Goal: Book appointment/travel/reservation

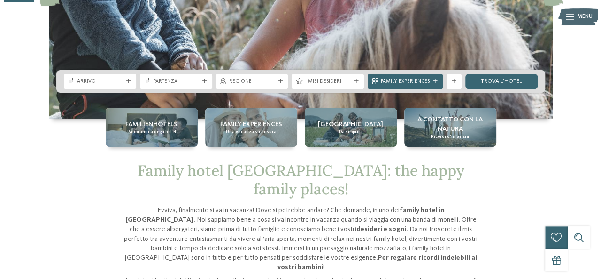
scroll to position [164, 0]
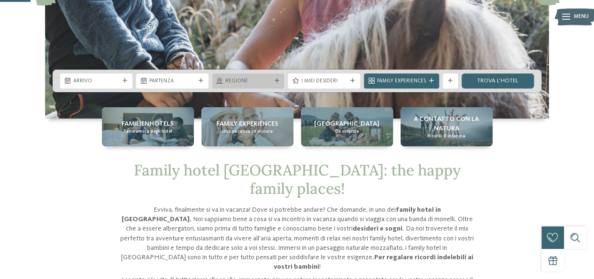
click at [250, 83] on span "Regione" at bounding box center [249, 82] width 46 height 8
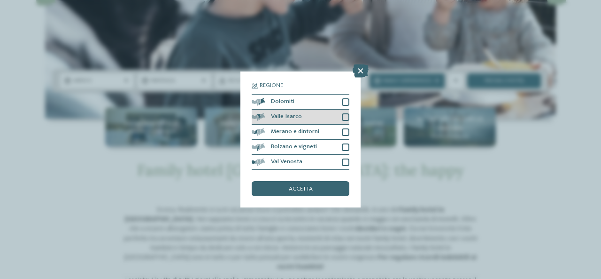
click at [342, 117] on div at bounding box center [346, 117] width 8 height 8
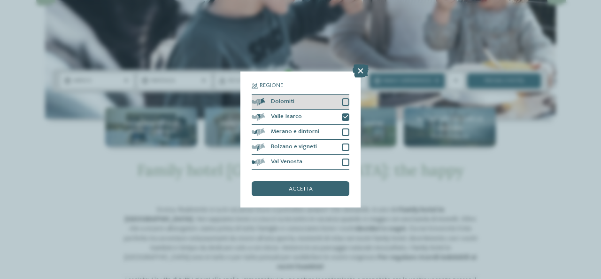
click at [343, 103] on div at bounding box center [346, 102] width 8 height 8
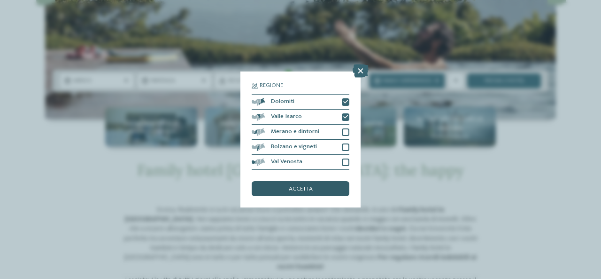
click at [287, 190] on div "accetta" at bounding box center [301, 188] width 98 height 15
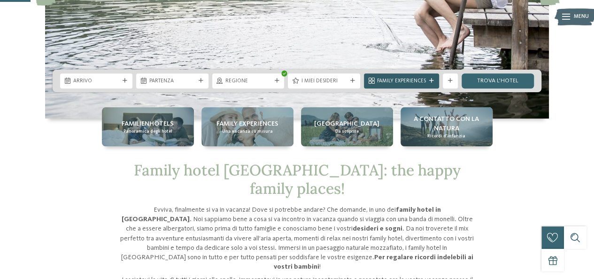
click at [406, 78] on span "Family Experiences" at bounding box center [401, 82] width 49 height 8
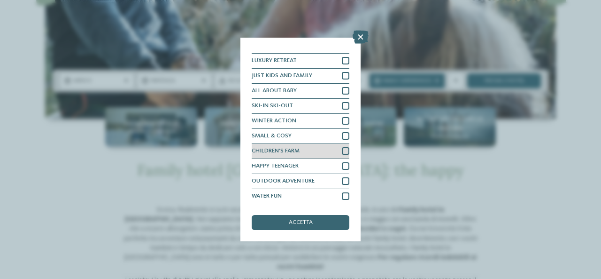
scroll to position [0, 0]
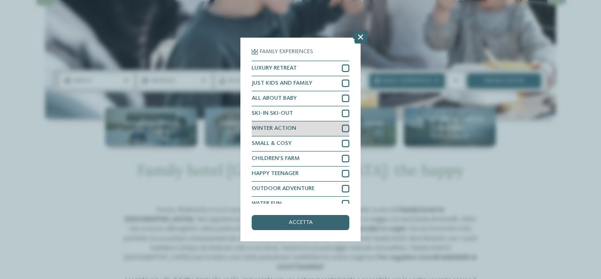
click at [342, 129] on div at bounding box center [346, 129] width 8 height 8
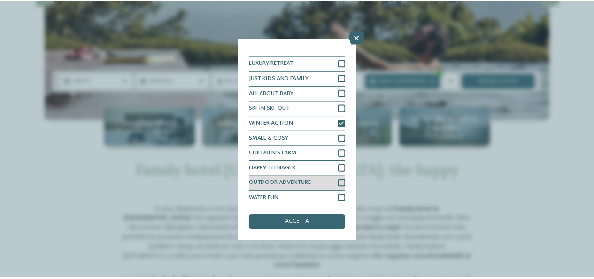
scroll to position [8, 0]
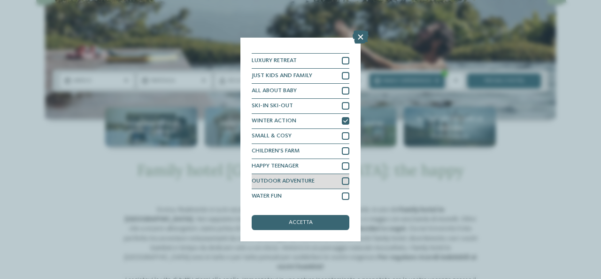
click at [342, 181] on div at bounding box center [346, 181] width 8 height 8
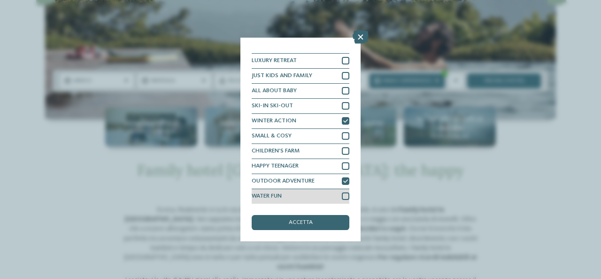
click at [342, 199] on div at bounding box center [346, 196] width 8 height 8
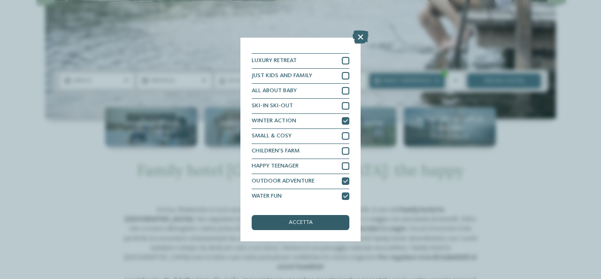
click at [298, 219] on div "accetta" at bounding box center [301, 222] width 98 height 15
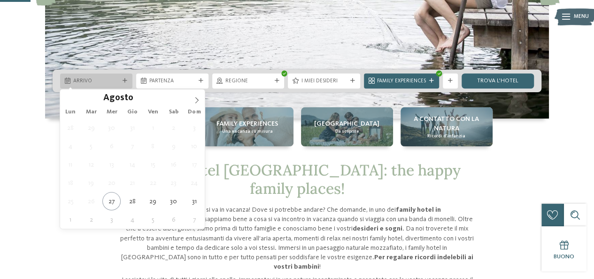
click at [90, 79] on span "Arrivo" at bounding box center [96, 82] width 46 height 8
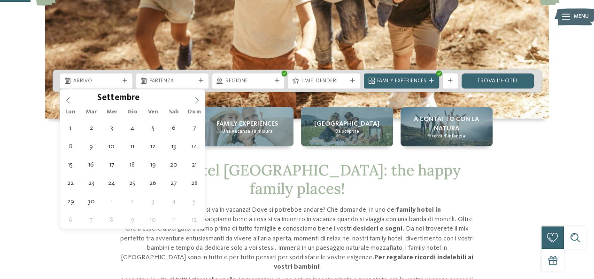
click at [197, 100] on icon at bounding box center [197, 100] width 7 height 7
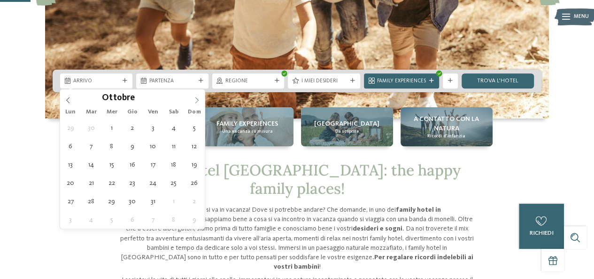
click at [198, 100] on icon at bounding box center [197, 100] width 7 height 7
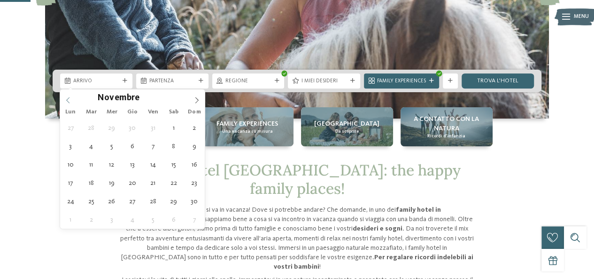
click at [69, 98] on icon at bounding box center [68, 100] width 7 height 7
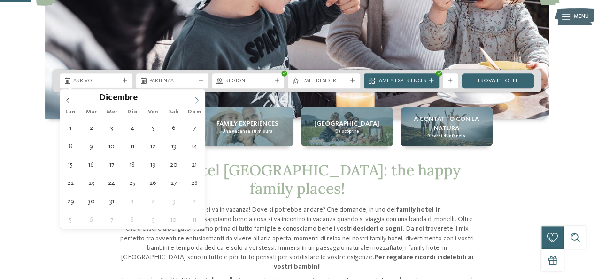
click at [196, 101] on icon at bounding box center [197, 100] width 7 height 7
type div "[DATE]"
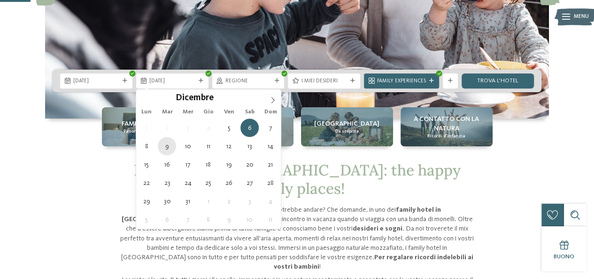
type div "[DATE]"
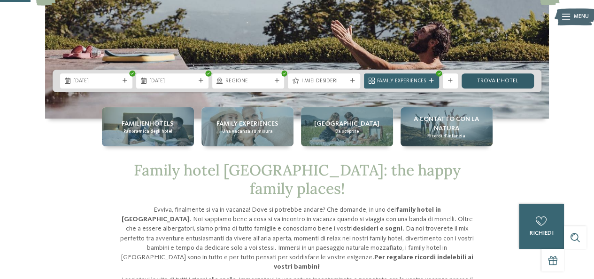
click at [490, 79] on link "trova l’hotel" at bounding box center [498, 80] width 72 height 15
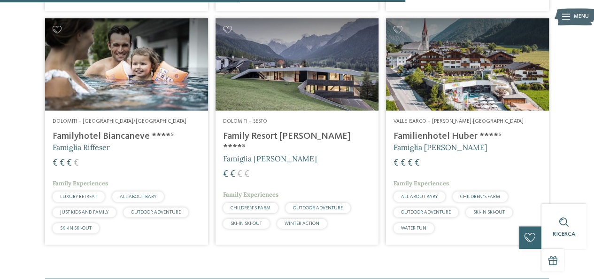
scroll to position [765, 0]
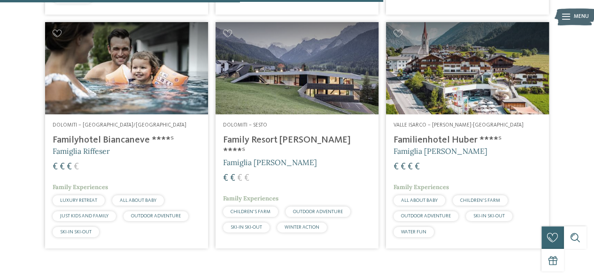
click at [429, 136] on h4 "Familienhotel Huber ****ˢ" at bounding box center [468, 139] width 148 height 11
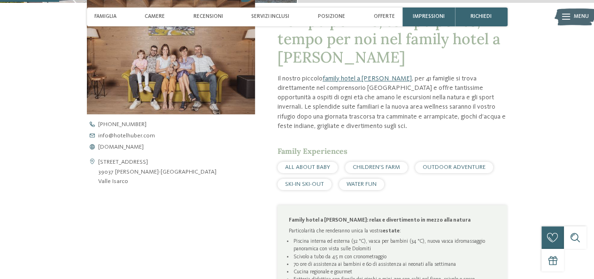
scroll to position [278, 0]
click at [136, 146] on span "www.hotelhuber.com" at bounding box center [121, 148] width 46 height 6
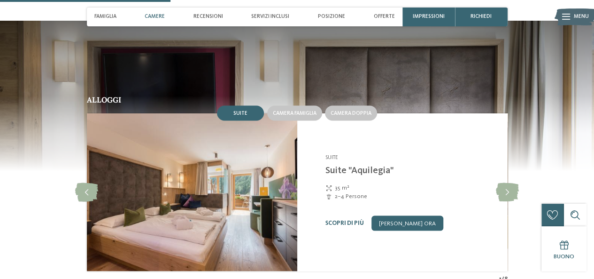
scroll to position [803, 0]
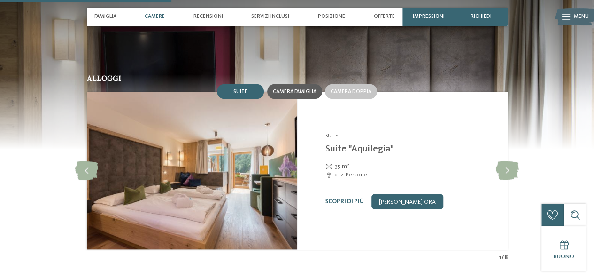
click at [297, 96] on div "Camera famiglia" at bounding box center [294, 91] width 55 height 15
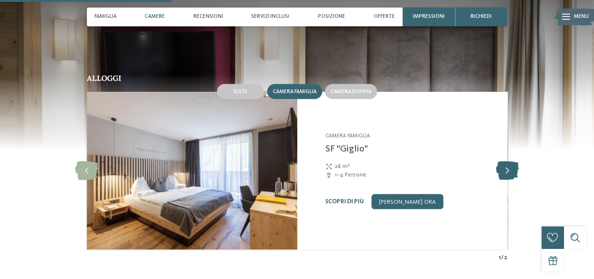
click at [503, 169] on icon at bounding box center [507, 170] width 23 height 19
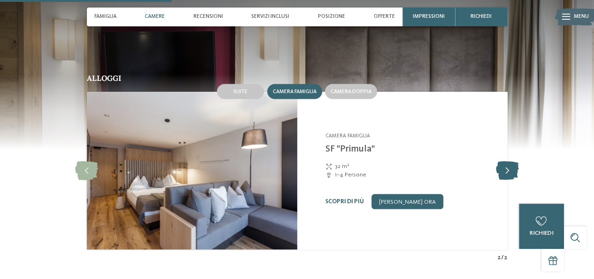
click at [503, 169] on icon at bounding box center [507, 170] width 23 height 19
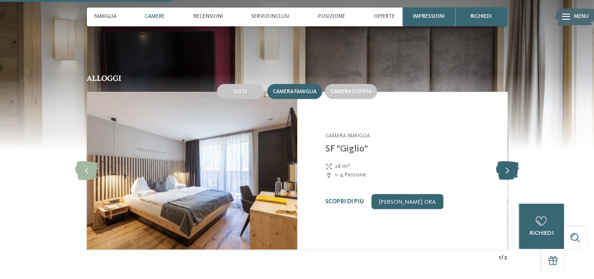
click at [503, 169] on icon at bounding box center [507, 170] width 23 height 19
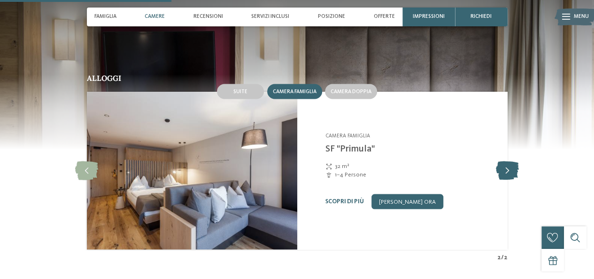
click at [503, 169] on icon at bounding box center [507, 170] width 23 height 19
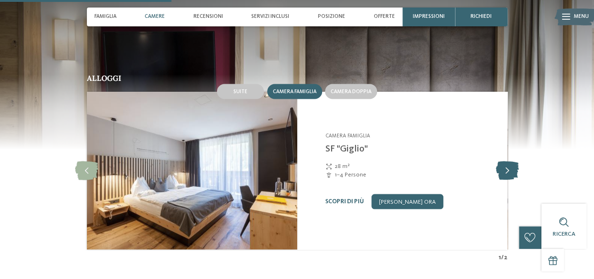
click at [508, 170] on icon at bounding box center [507, 170] width 23 height 19
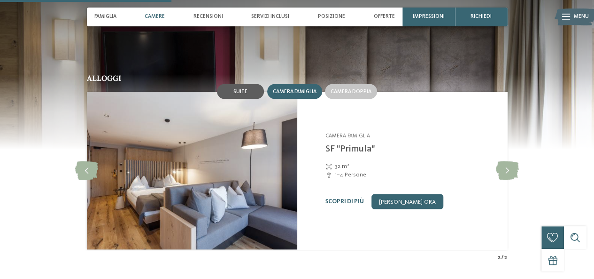
click at [243, 84] on div "Suite" at bounding box center [240, 91] width 47 height 15
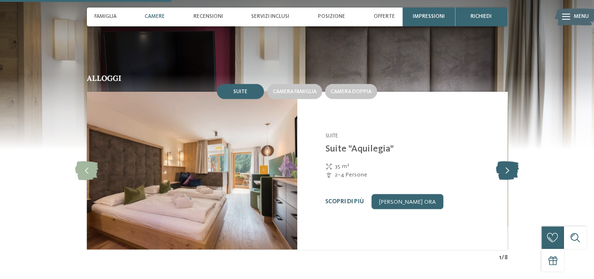
click at [508, 173] on icon at bounding box center [507, 170] width 23 height 19
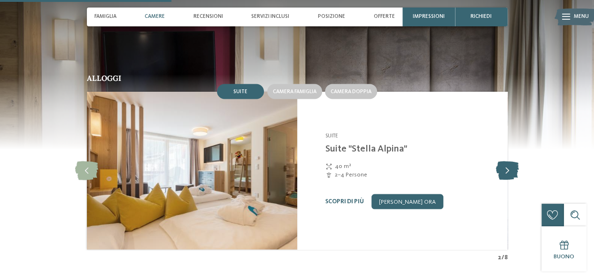
click at [508, 172] on icon at bounding box center [507, 170] width 23 height 19
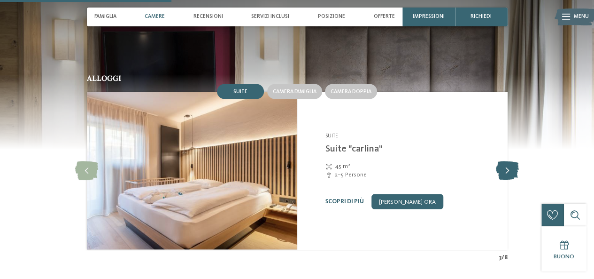
click at [508, 172] on icon at bounding box center [507, 170] width 23 height 19
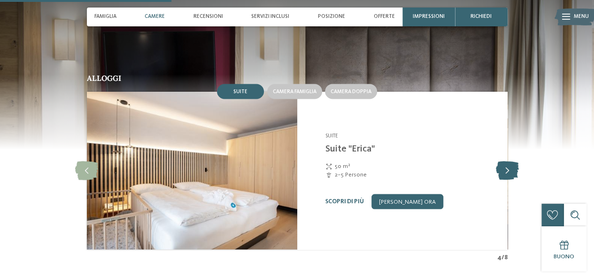
click at [508, 172] on icon at bounding box center [507, 170] width 23 height 19
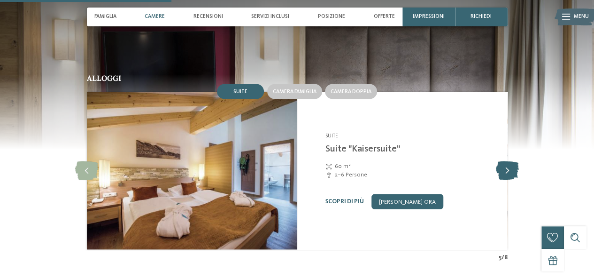
click at [508, 172] on icon at bounding box center [507, 170] width 23 height 19
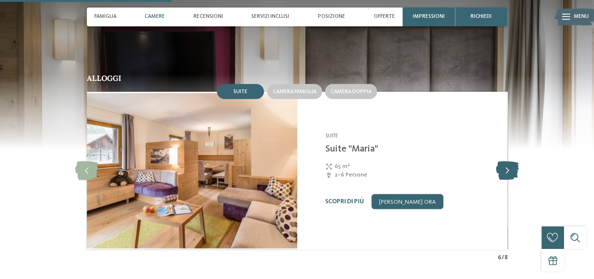
click at [508, 172] on icon at bounding box center [507, 170] width 23 height 19
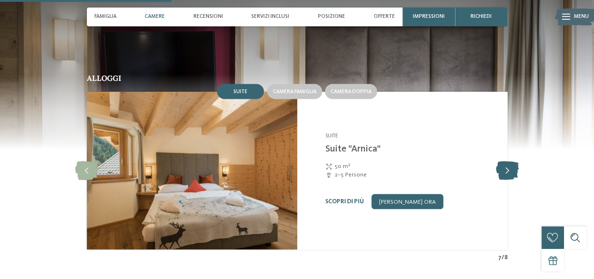
click at [508, 172] on icon at bounding box center [507, 170] width 23 height 19
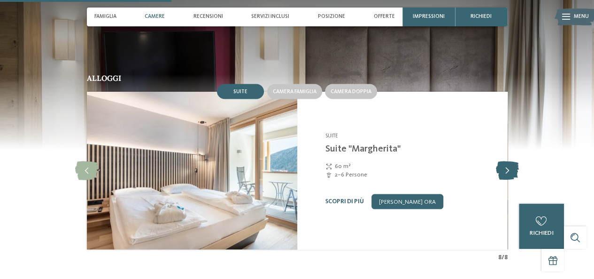
click at [508, 172] on icon at bounding box center [507, 170] width 23 height 19
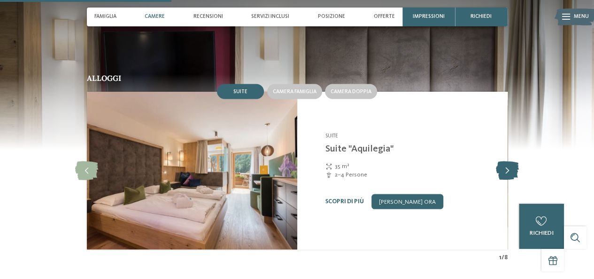
click at [508, 172] on icon at bounding box center [507, 170] width 23 height 19
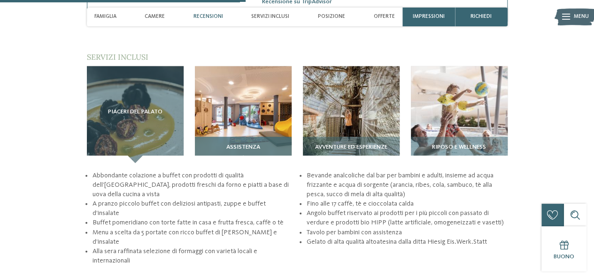
scroll to position [1150, 0]
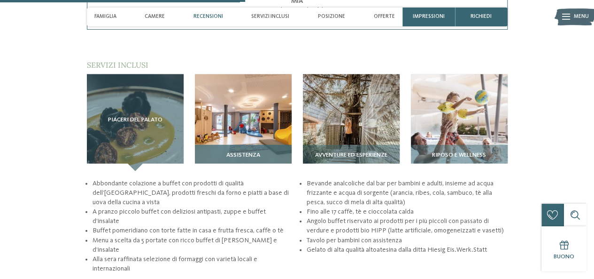
click at [227, 124] on img at bounding box center [243, 122] width 97 height 97
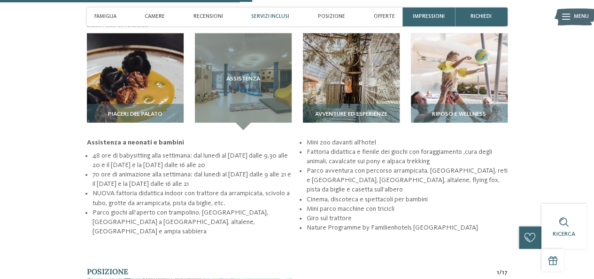
scroll to position [1190, 0]
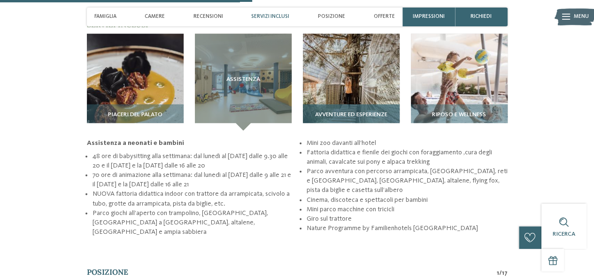
click at [345, 97] on img at bounding box center [351, 82] width 97 height 97
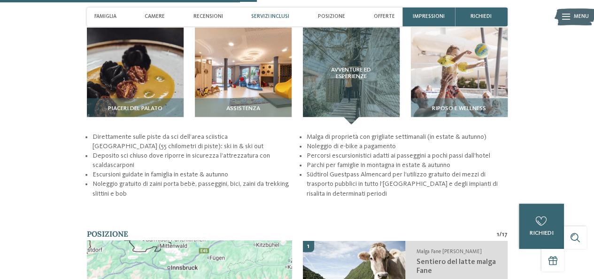
scroll to position [1195, 0]
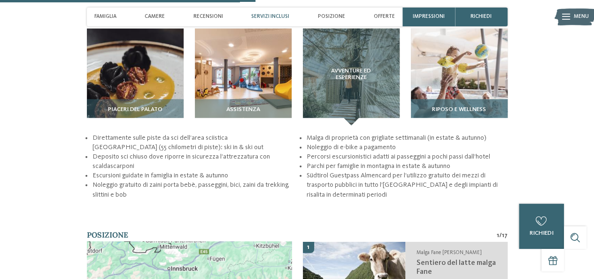
click at [452, 68] on img at bounding box center [459, 77] width 97 height 97
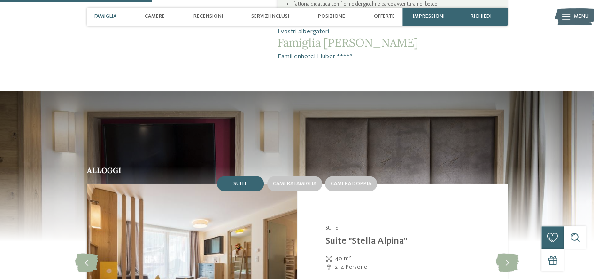
scroll to position [705, 0]
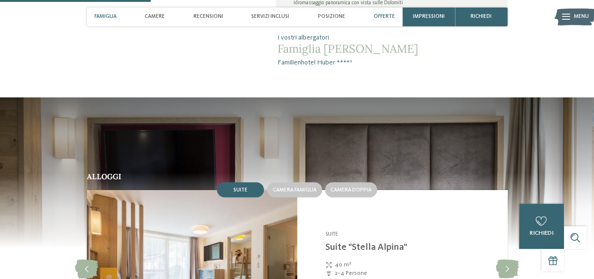
click at [392, 16] on span "Offerte" at bounding box center [384, 17] width 21 height 6
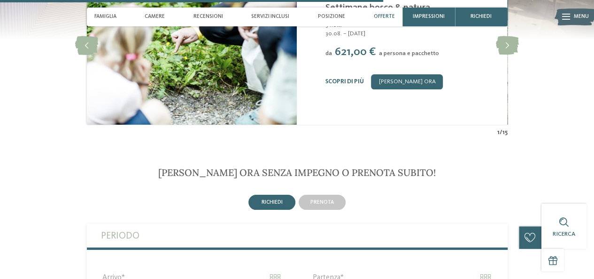
scroll to position [1742, 0]
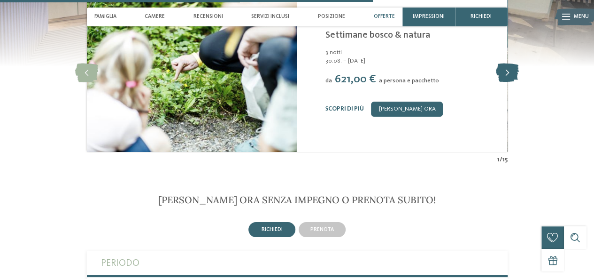
click at [509, 71] on icon at bounding box center [507, 72] width 23 height 19
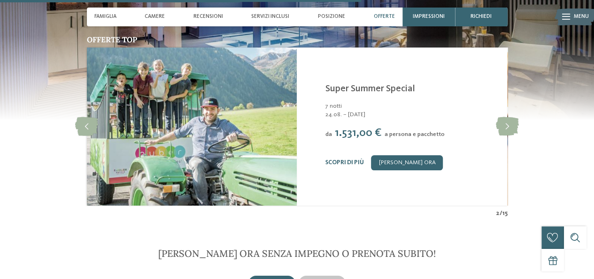
scroll to position [1688, 0]
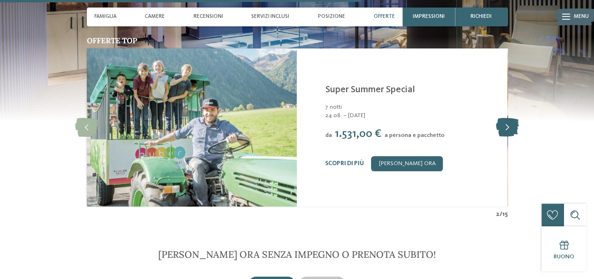
click at [508, 126] on icon at bounding box center [507, 127] width 23 height 19
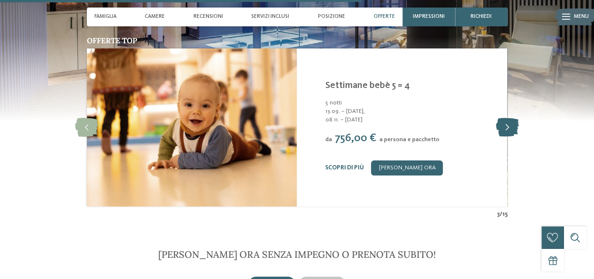
click at [508, 126] on icon at bounding box center [507, 127] width 23 height 19
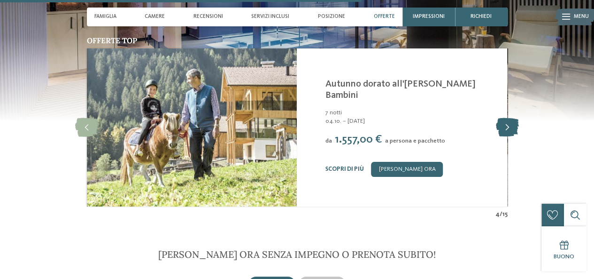
click at [508, 126] on icon at bounding box center [507, 127] width 23 height 19
